Goal: Check status: Check status

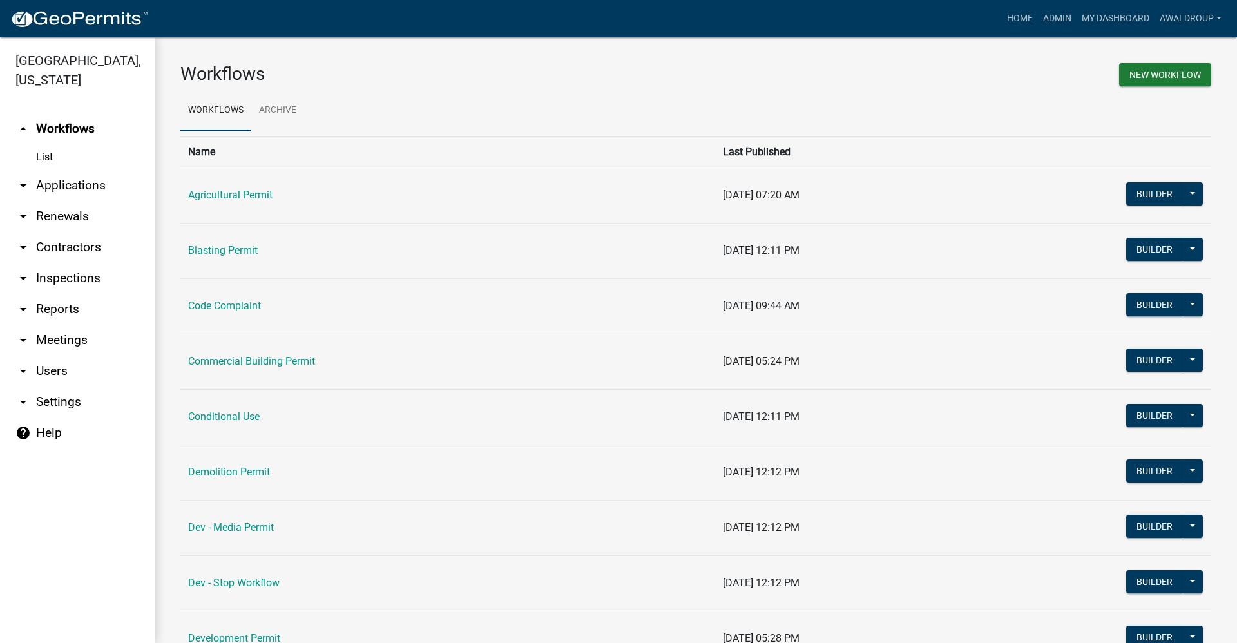
drag, startPoint x: 61, startPoint y: 187, endPoint x: 69, endPoint y: 186, distance: 8.4
click at [61, 187] on link "arrow_drop_down Applications" at bounding box center [77, 185] width 155 height 31
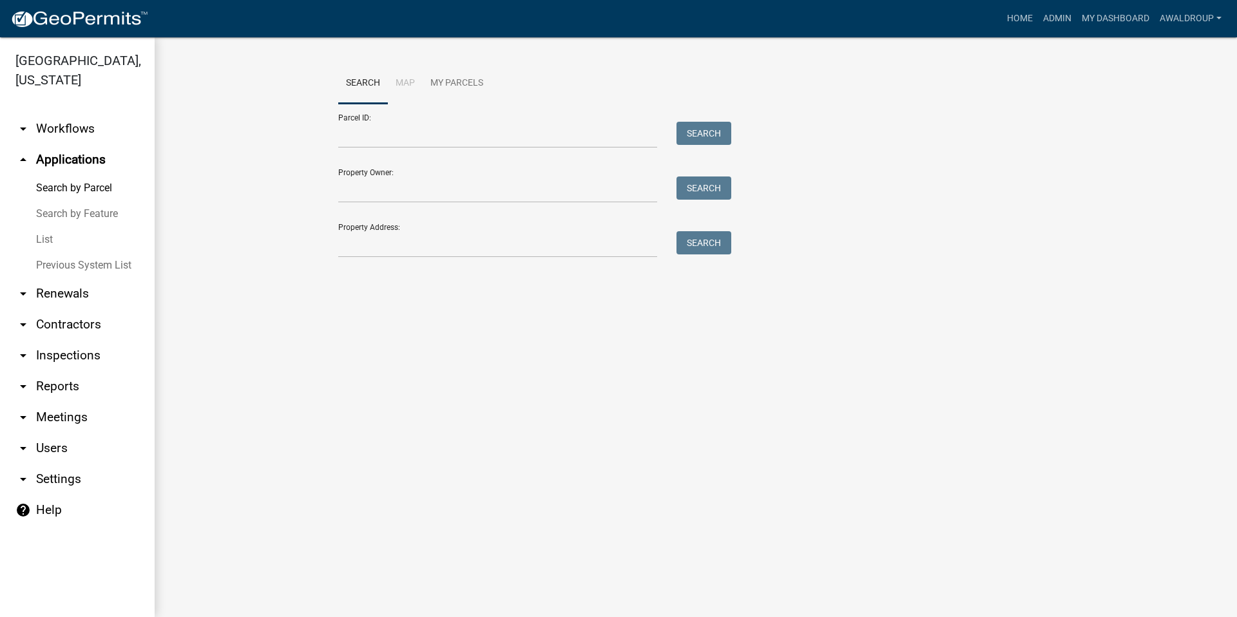
click at [42, 235] on link "List" at bounding box center [77, 240] width 155 height 26
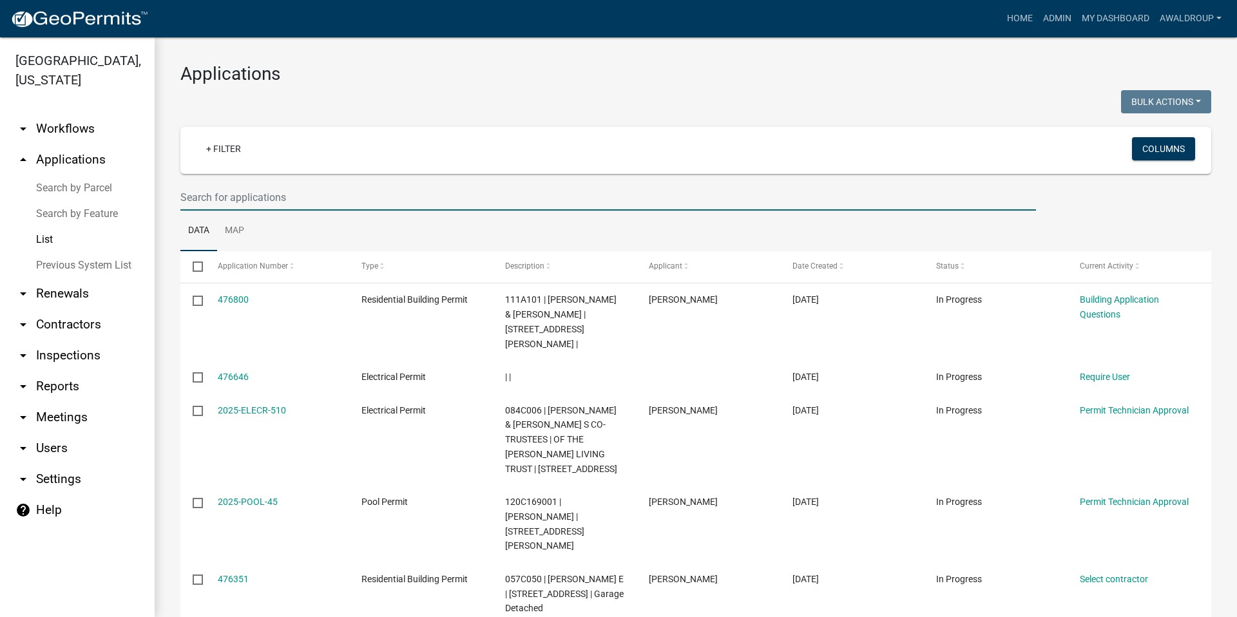
click at [238, 189] on input "text" at bounding box center [608, 197] width 856 height 26
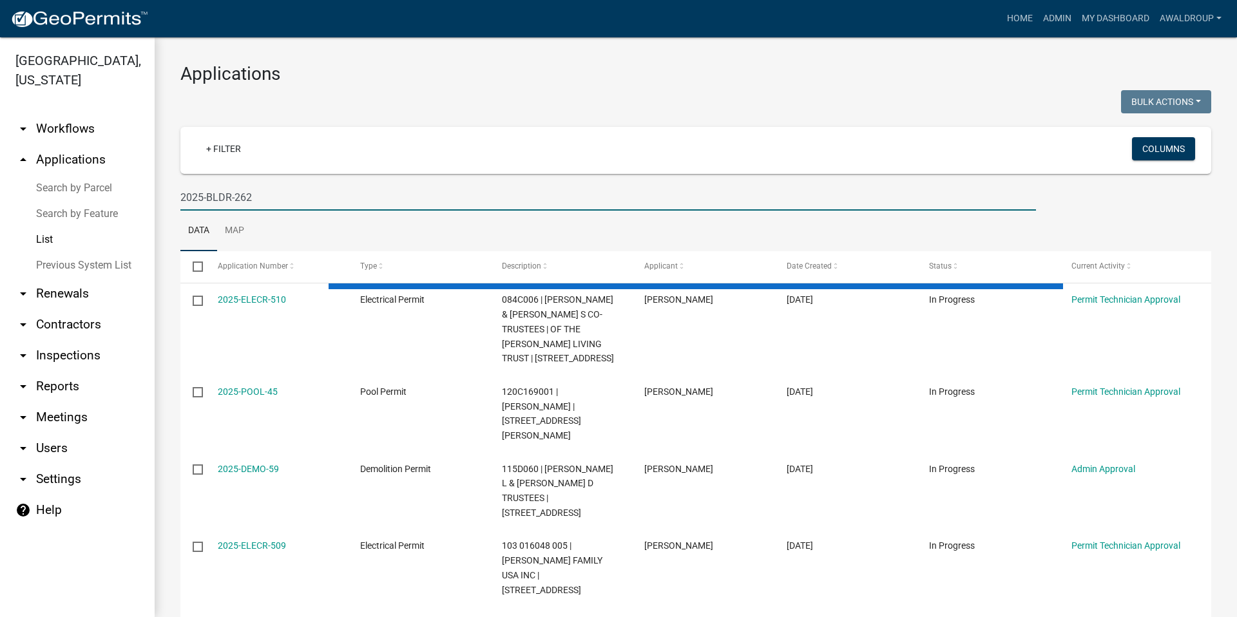
type input "2025-BLDR-262"
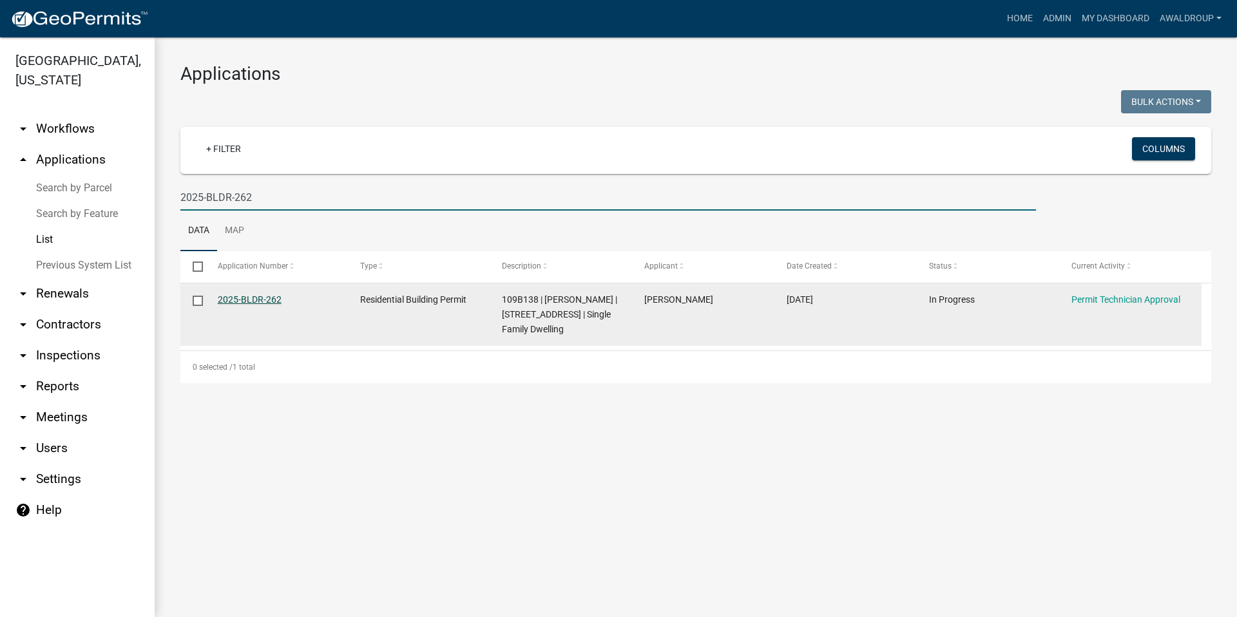
click at [264, 294] on link "2025-BLDR-262" at bounding box center [250, 299] width 64 height 10
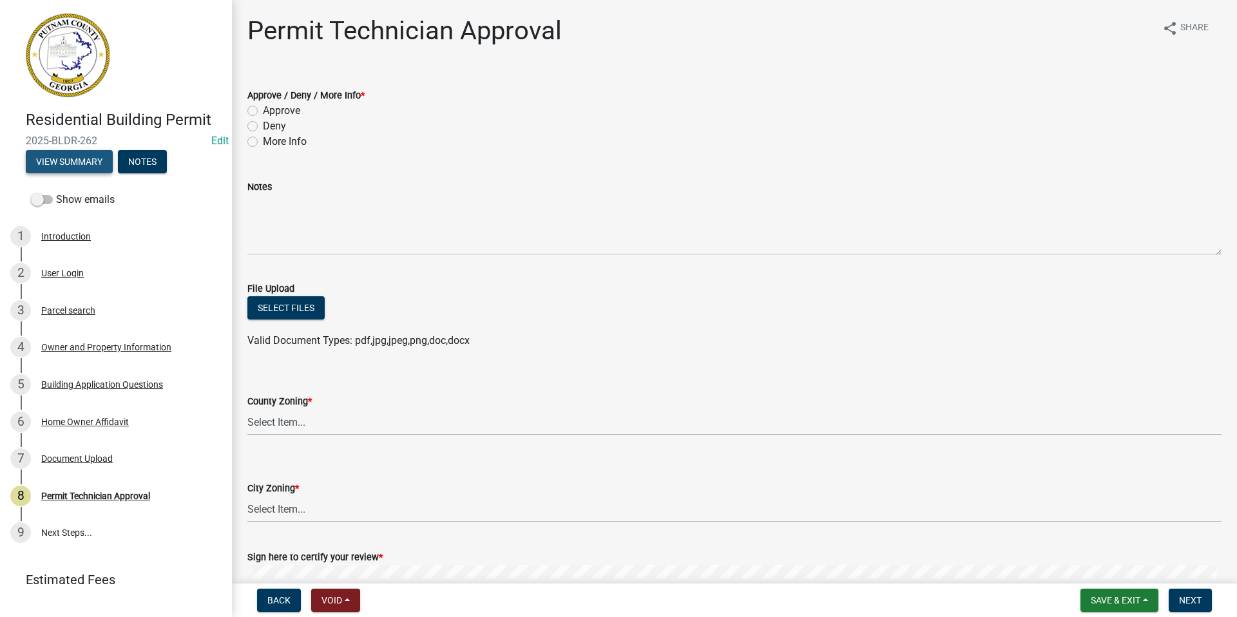
click at [85, 155] on button "View Summary" at bounding box center [69, 161] width 87 height 23
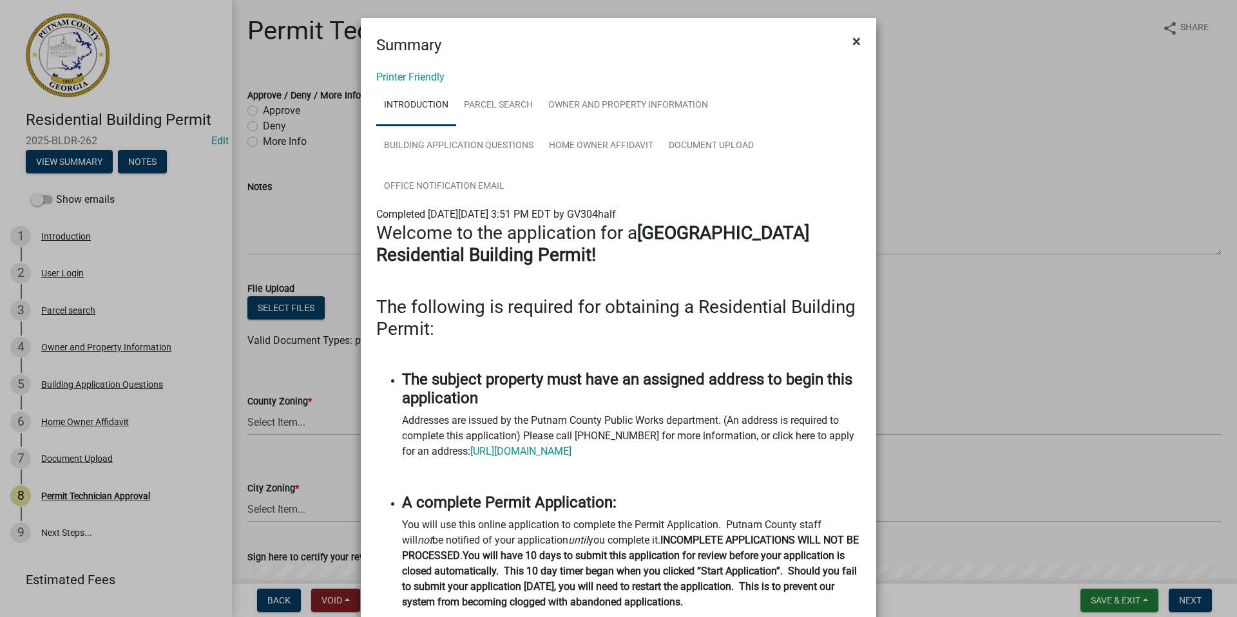
click at [852, 40] on span "×" at bounding box center [856, 41] width 8 height 18
